Goal: Find specific page/section: Find specific page/section

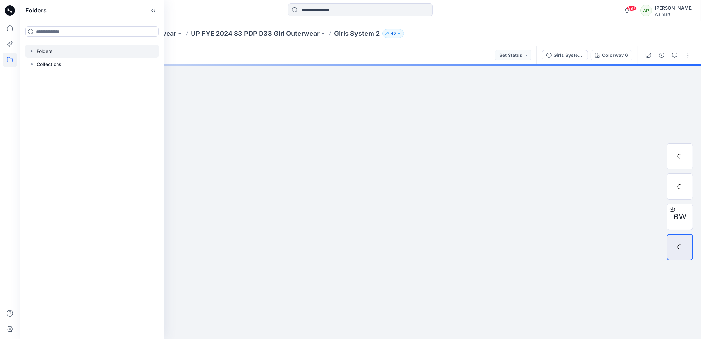
click at [31, 50] on icon "button" at bounding box center [31, 51] width 1 height 2
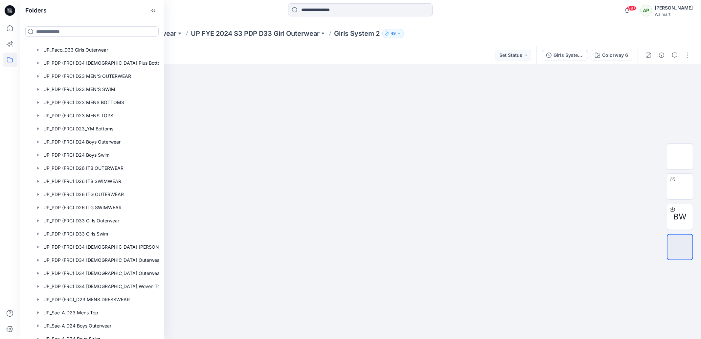
scroll to position [725, 0]
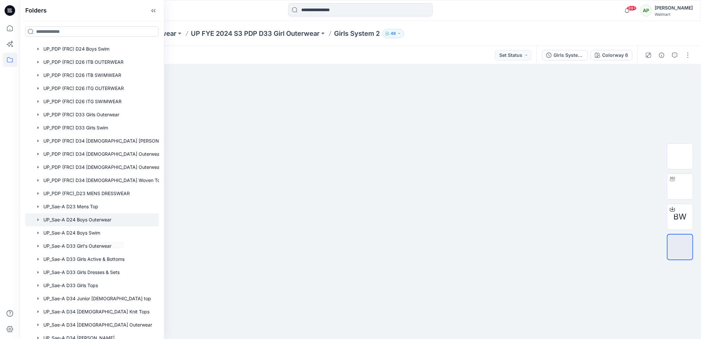
click at [111, 222] on div at bounding box center [100, 219] width 151 height 13
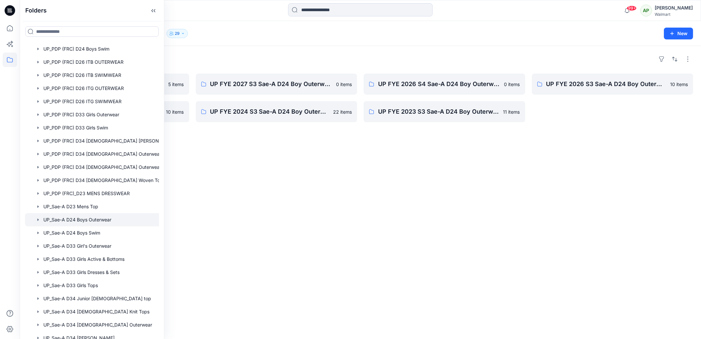
click at [313, 197] on div "Folders UP FYE 2027 S3 Sae-A D24 Boy Outerwear - Ozark Trail 5 items UP FYE 202…" at bounding box center [360, 192] width 681 height 293
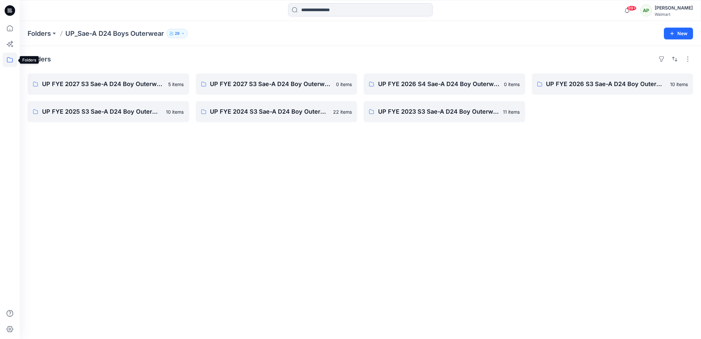
click at [10, 58] on icon at bounding box center [10, 59] width 6 height 5
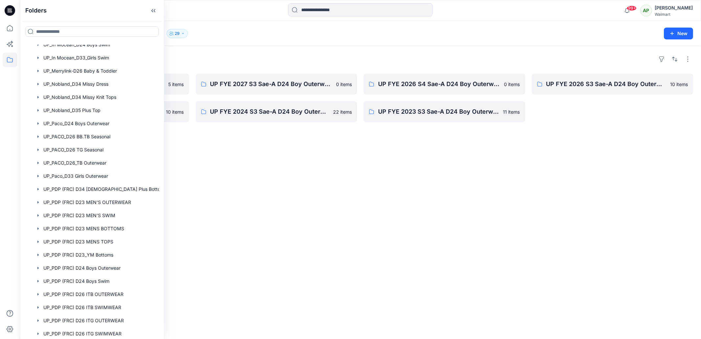
scroll to position [574, 0]
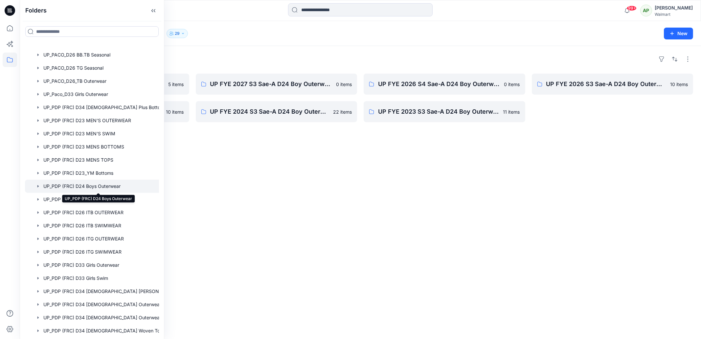
click at [100, 184] on div at bounding box center [100, 186] width 151 height 13
